Goal: Check status: Check status

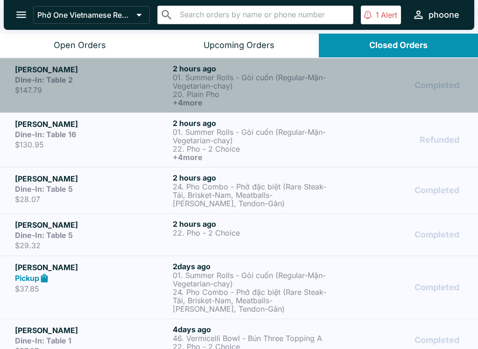
click at [87, 67] on h5 "[PERSON_NAME]" at bounding box center [92, 69] width 154 height 11
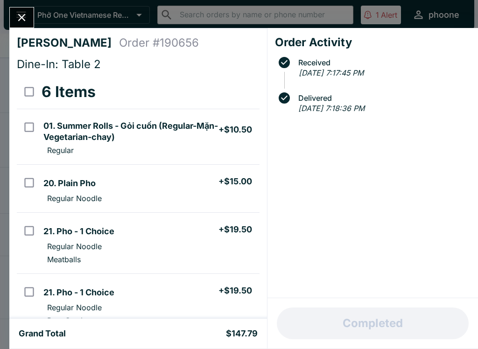
scroll to position [0, 0]
click at [20, 11] on button "Close" at bounding box center [22, 17] width 24 height 20
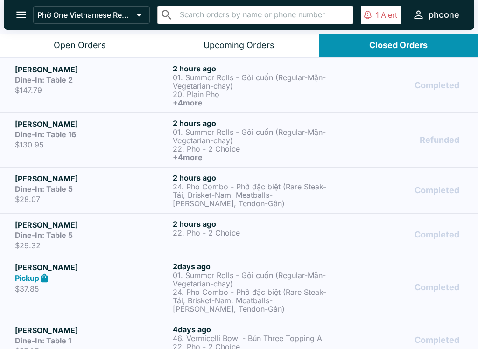
click at [77, 131] on div "Dine-In: Table 16" at bounding box center [92, 134] width 154 height 9
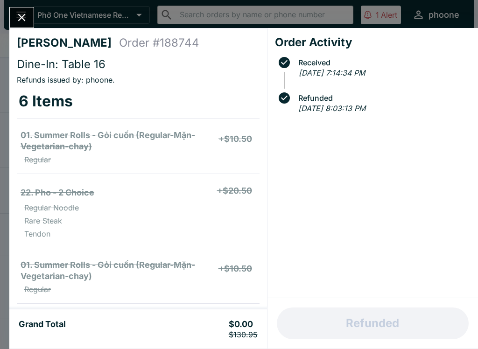
click at [20, 19] on icon "Close" at bounding box center [21, 17] width 7 height 7
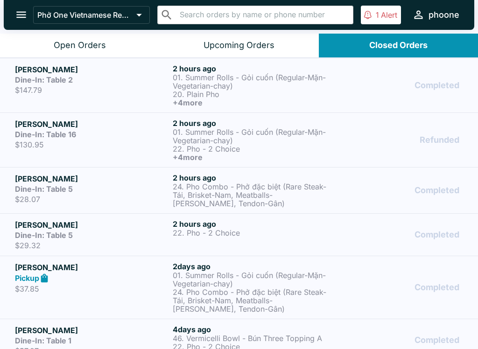
click at [18, 15] on icon "open drawer" at bounding box center [21, 15] width 10 height 7
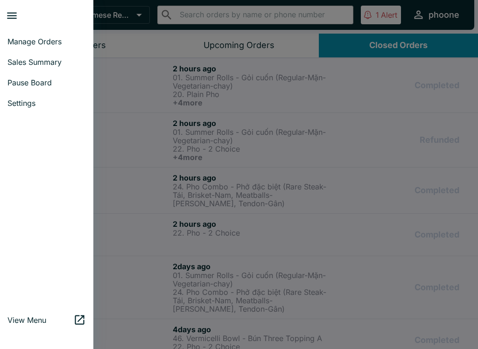
click at [21, 66] on span "Sales Summary" at bounding box center [46, 61] width 78 height 9
select select "03:00"
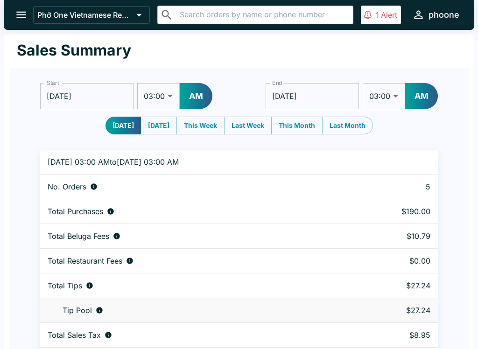
click at [21, 10] on icon "open drawer" at bounding box center [21, 14] width 13 height 13
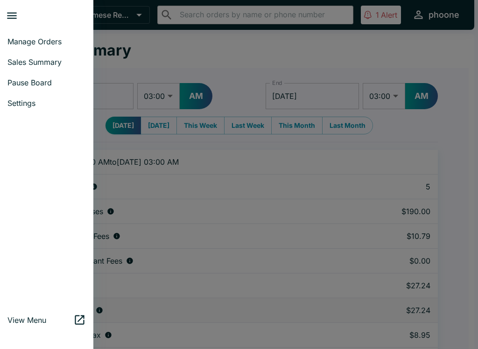
click at [19, 38] on span "Manage Orders" at bounding box center [46, 41] width 78 height 9
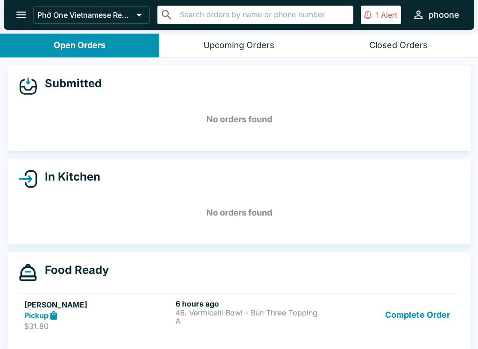
click at [382, 42] on div "Closed Orders" at bounding box center [398, 45] width 58 height 11
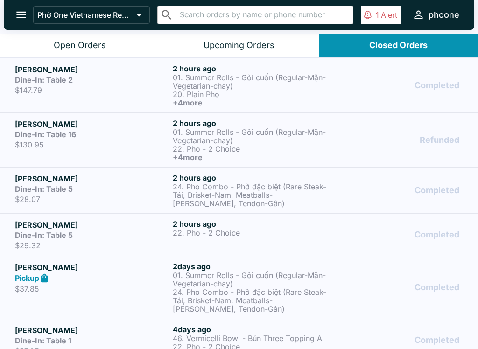
click at [56, 182] on h5 "[PERSON_NAME]" at bounding box center [92, 178] width 154 height 11
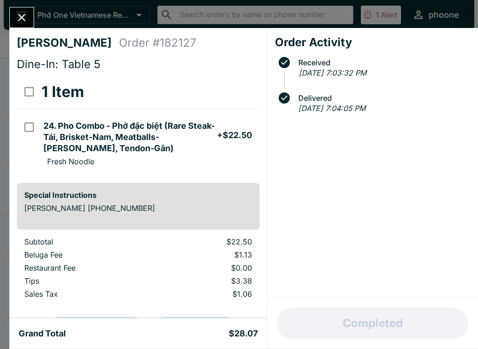
click at [22, 13] on icon "Close" at bounding box center [21, 17] width 13 height 13
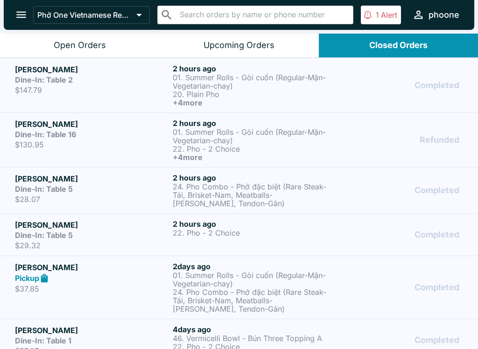
click at [121, 234] on div "Dine-In: Table 5" at bounding box center [92, 235] width 154 height 9
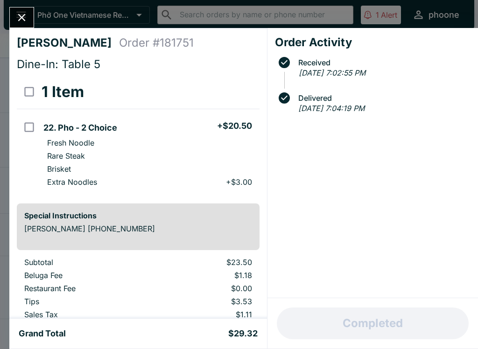
scroll to position [0, 0]
click at [20, 13] on icon "Close" at bounding box center [21, 17] width 13 height 13
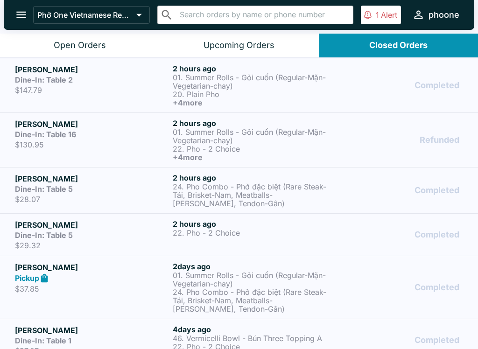
click at [116, 231] on div "Dine-In: Table 5" at bounding box center [92, 235] width 154 height 9
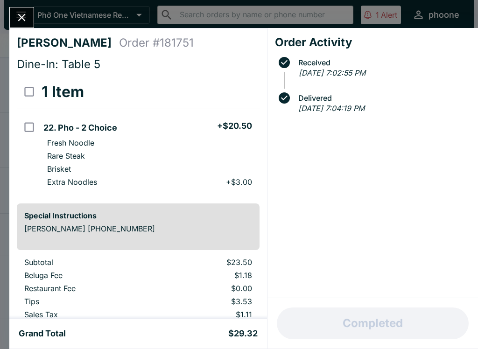
scroll to position [-1, 0]
click at [21, 14] on icon "Close" at bounding box center [21, 17] width 13 height 13
